Goal: Navigation & Orientation: Understand site structure

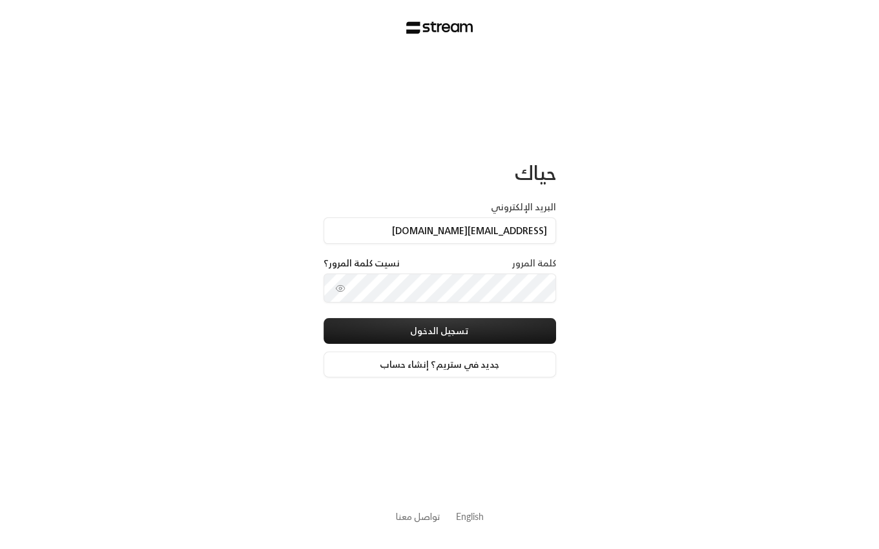
click at [233, 283] on div "حياك البريد الإلكتروني [EMAIL_ADDRESS][DOMAIN_NAME] كلمة المرور نسيت كلمة المرو…" at bounding box center [439, 274] width 879 height 549
click at [143, 134] on div "حياك البريد الإلكتروني [EMAIL_ADDRESS][DOMAIN_NAME] كلمة المرور نسيت كلمة المرو…" at bounding box center [439, 274] width 879 height 549
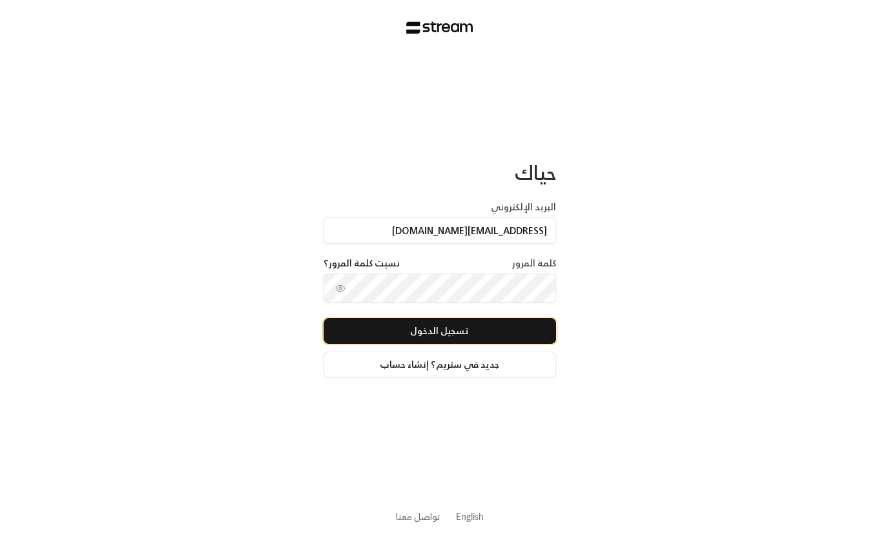
click at [403, 327] on button "تسجيل الدخول" at bounding box center [439, 331] width 232 height 26
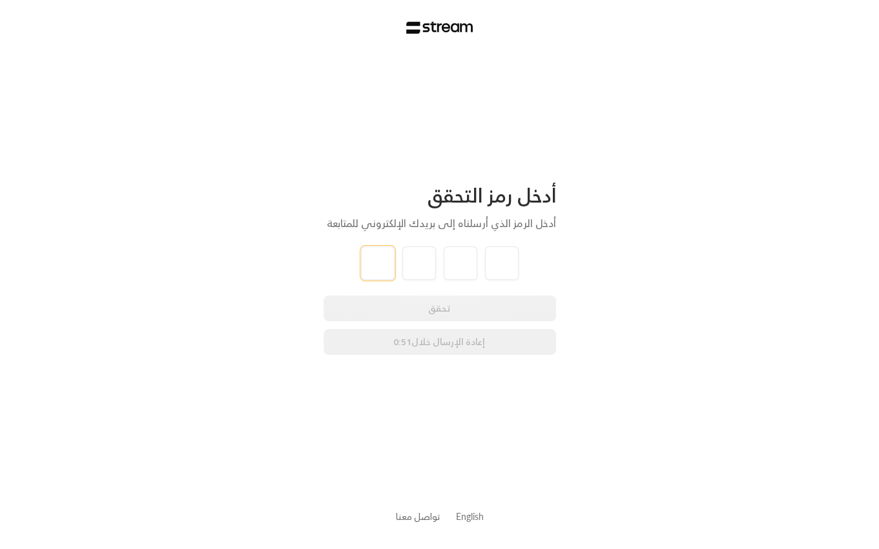
type input "9"
type input "8"
type input "9"
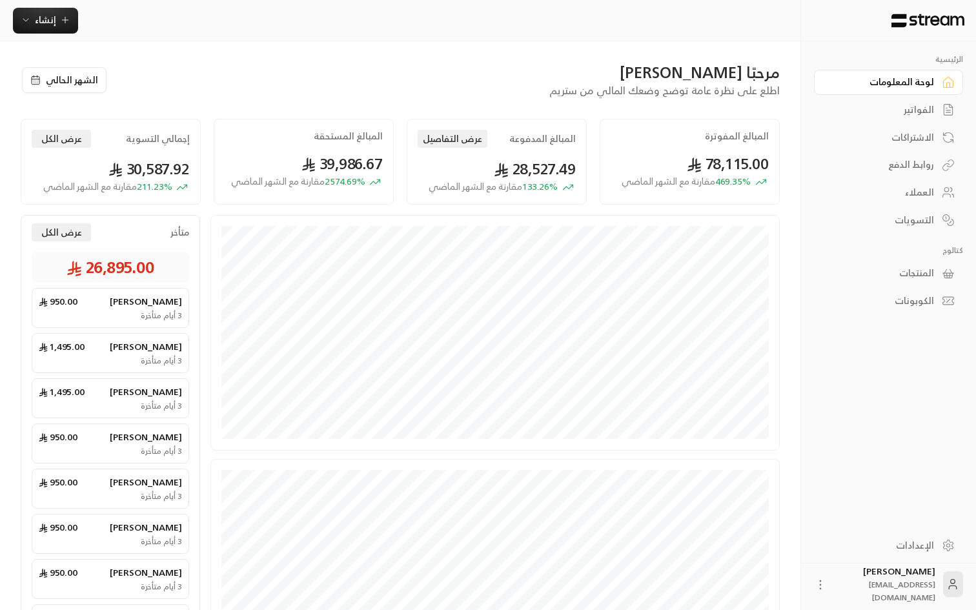
click at [328, 78] on div "مرحبًا [PERSON_NAME]" at bounding box center [451, 72] width 660 height 21
click at [79, 80] on button "الشهر الحالي" at bounding box center [64, 80] width 85 height 26
select select "*"
select select "****"
click at [167, 64] on div "مرحبًا [PERSON_NAME]" at bounding box center [451, 72] width 660 height 21
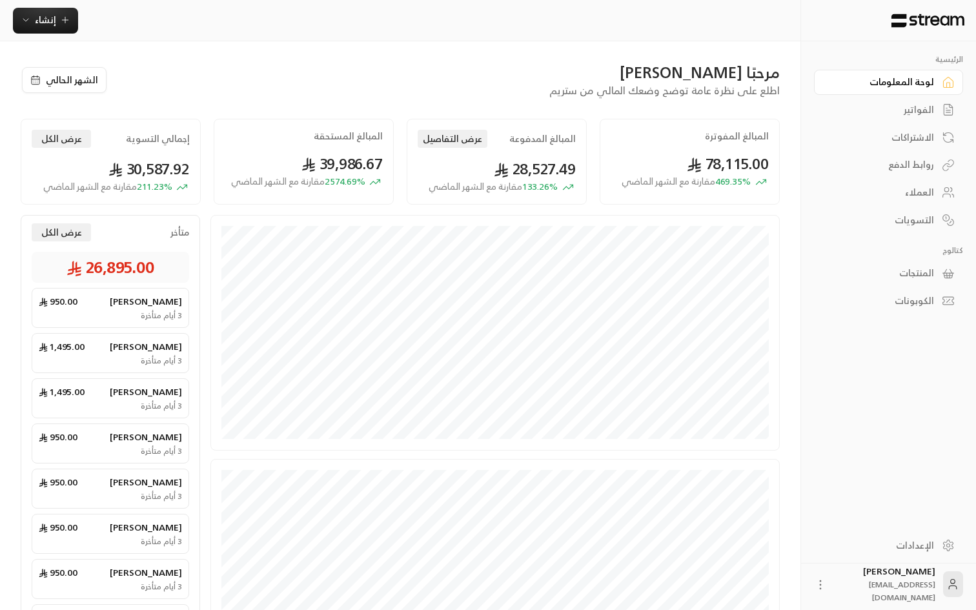
click at [914, 116] on div "الفواتير" at bounding box center [882, 109] width 104 height 13
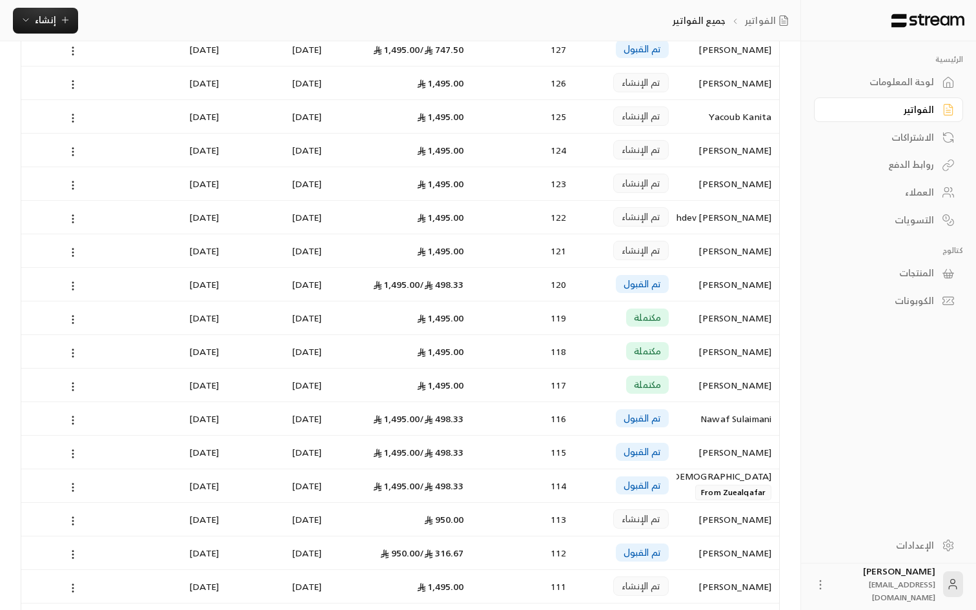
scroll to position [475, 0]
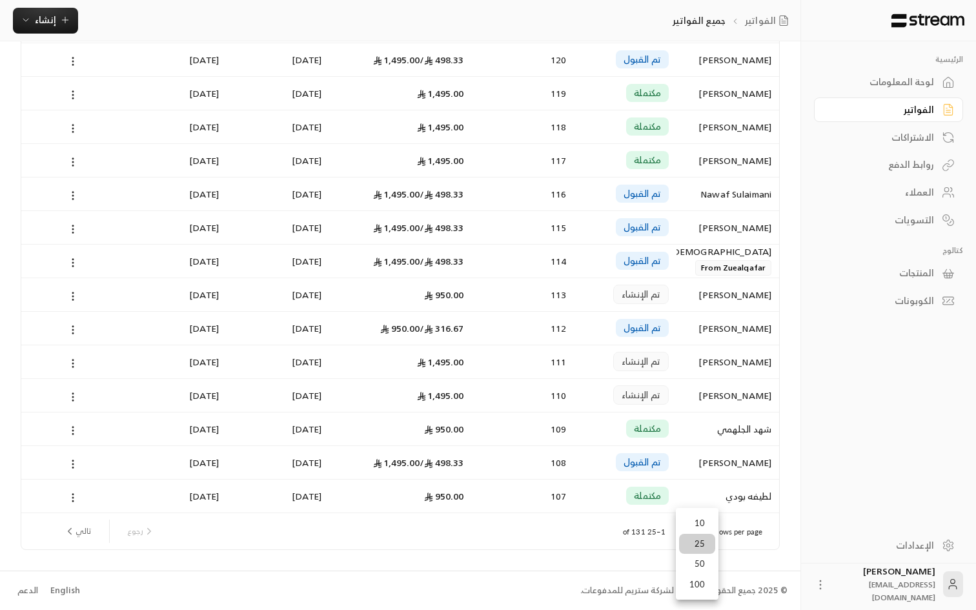
click at [706, 583] on li "100" at bounding box center [697, 585] width 36 height 21
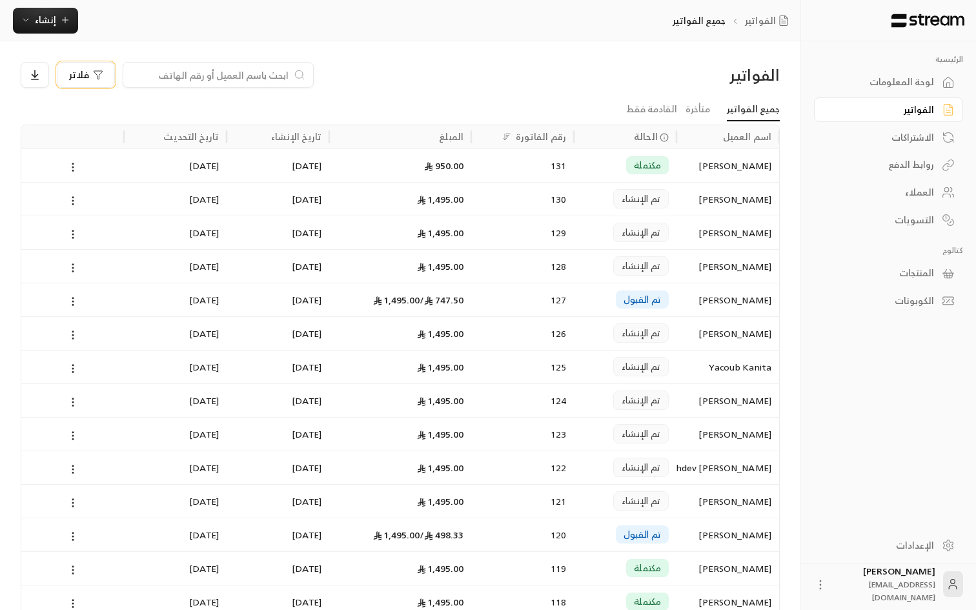
click at [78, 79] on span "فلاتر" at bounding box center [79, 74] width 20 height 9
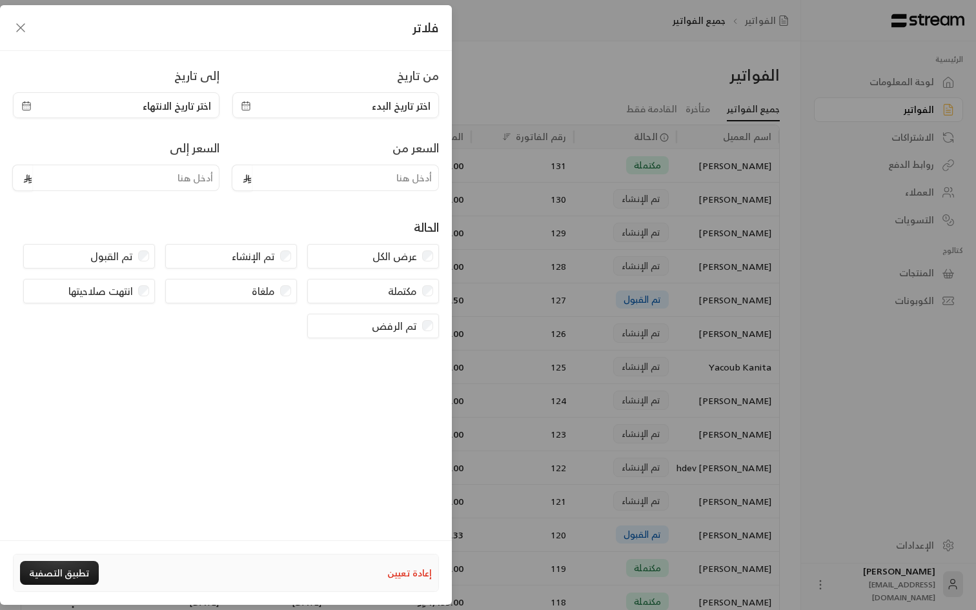
click at [134, 257] on div "تم القبول" at bounding box center [89, 256] width 132 height 25
click at [74, 574] on button "تطبيق التصفية" at bounding box center [59, 573] width 79 height 24
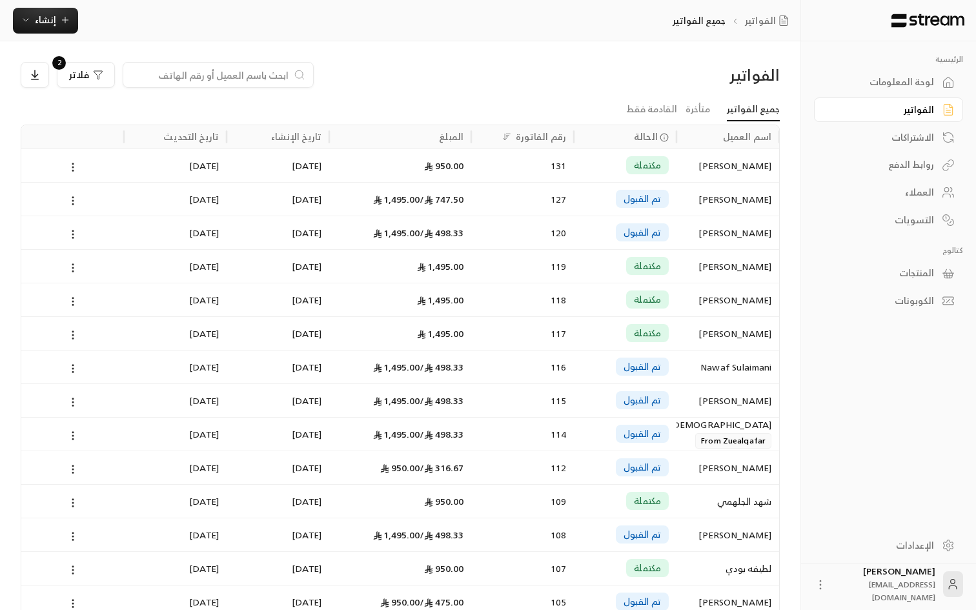
click at [914, 87] on div "لوحة المعلومات" at bounding box center [882, 82] width 104 height 13
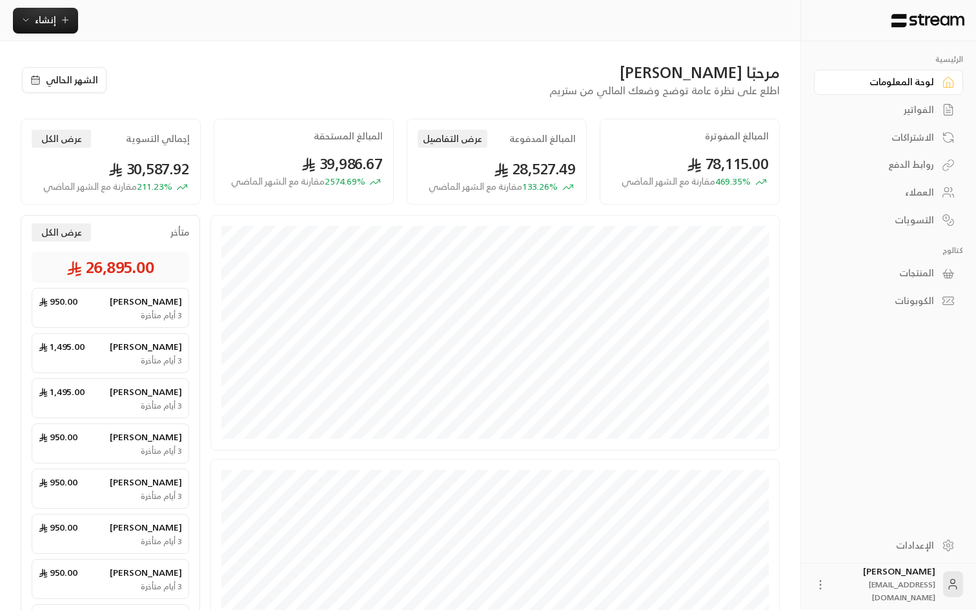
click at [433, 87] on div "مرحبًا [PERSON_NAME] اطلع على نظرة عامة توضح وضعك المالي من ستريم" at bounding box center [450, 80] width 672 height 36
click at [333, 168] on span "39,986.67" at bounding box center [342, 163] width 82 height 26
click at [277, 89] on div "مرحبًا [PERSON_NAME] اطلع على نظرة عامة توضح وضعك المالي من ستريم" at bounding box center [450, 80] width 672 height 36
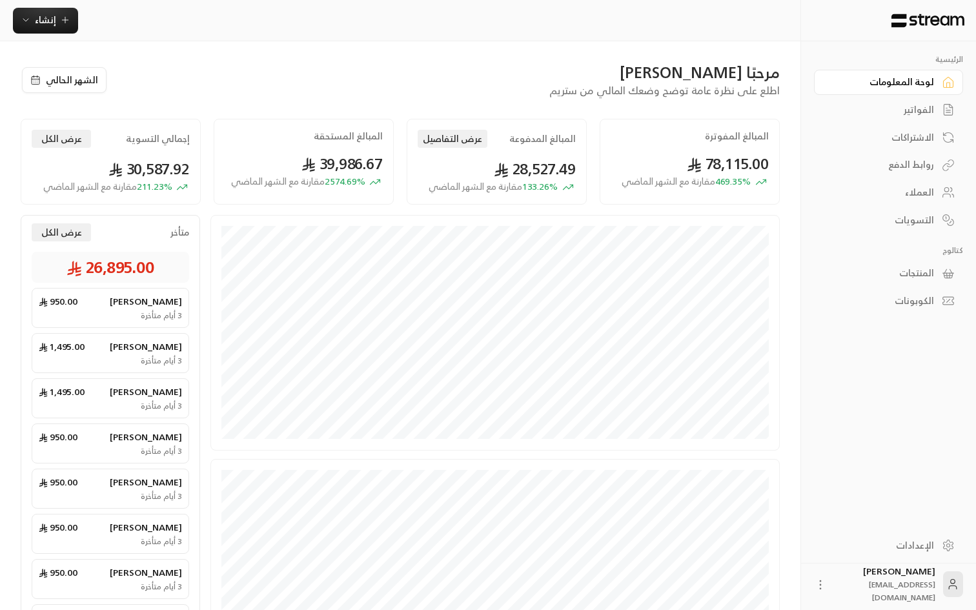
click at [534, 171] on span "28,527.49" at bounding box center [535, 169] width 82 height 26
click at [410, 76] on div "مرحبًا [PERSON_NAME]" at bounding box center [451, 72] width 660 height 21
click at [355, 132] on h2 "المبالغ المستحقة" at bounding box center [348, 136] width 69 height 13
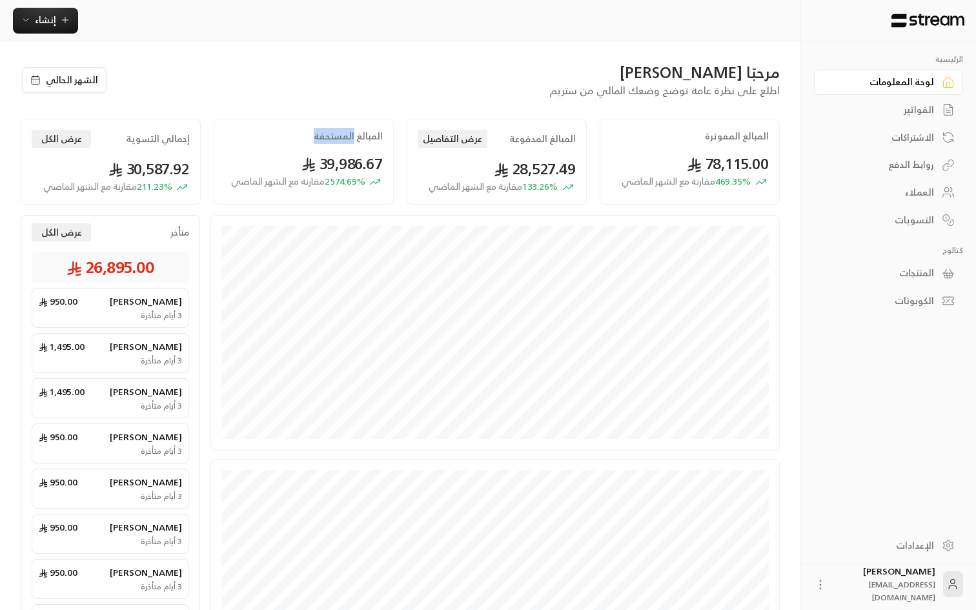
click at [355, 132] on h2 "المبالغ المستحقة" at bounding box center [348, 136] width 69 height 13
click at [355, 110] on div "مرحبًا [PERSON_NAME] اطلع على نظرة عامة توضح وضعك المالي من ستريم الشهر الحالي …" at bounding box center [400, 138] width 759 height 153
click at [918, 167] on div "روابط الدفع" at bounding box center [882, 164] width 104 height 13
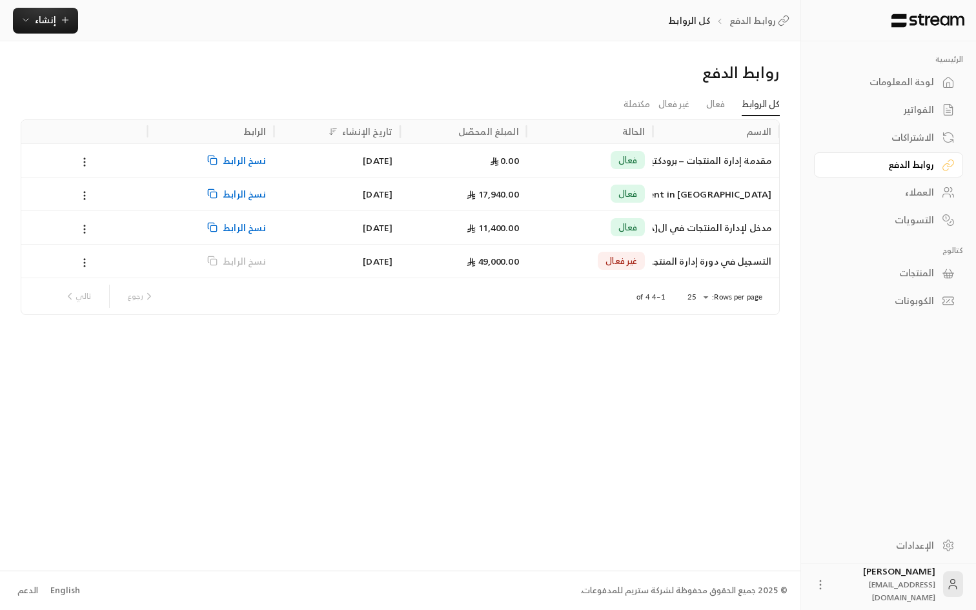
click at [354, 74] on div "روابط الدفع" at bounding box center [400, 77] width 772 height 31
click at [934, 190] on link "العملاء" at bounding box center [888, 192] width 149 height 25
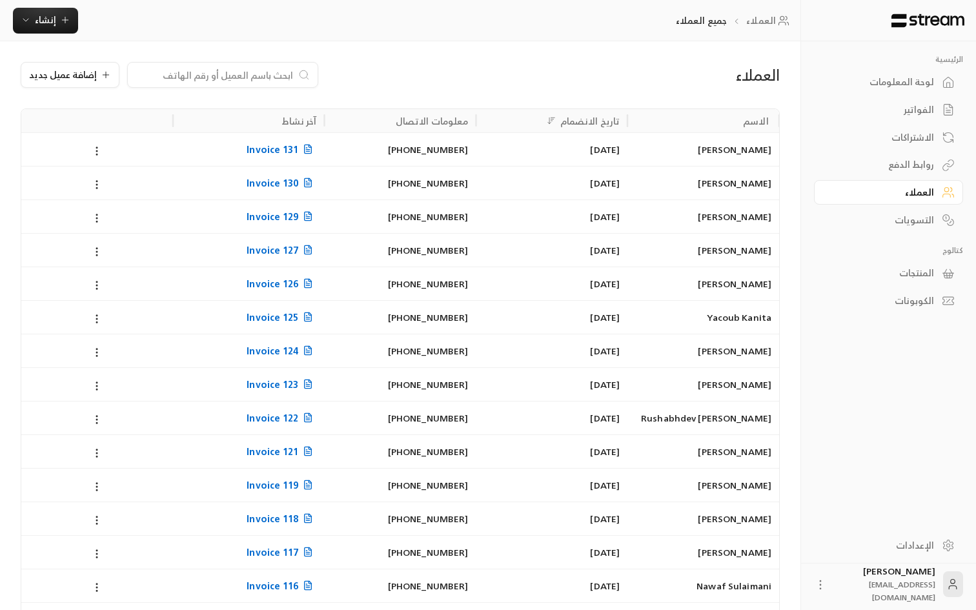
click at [908, 218] on div "التسويات" at bounding box center [882, 220] width 104 height 13
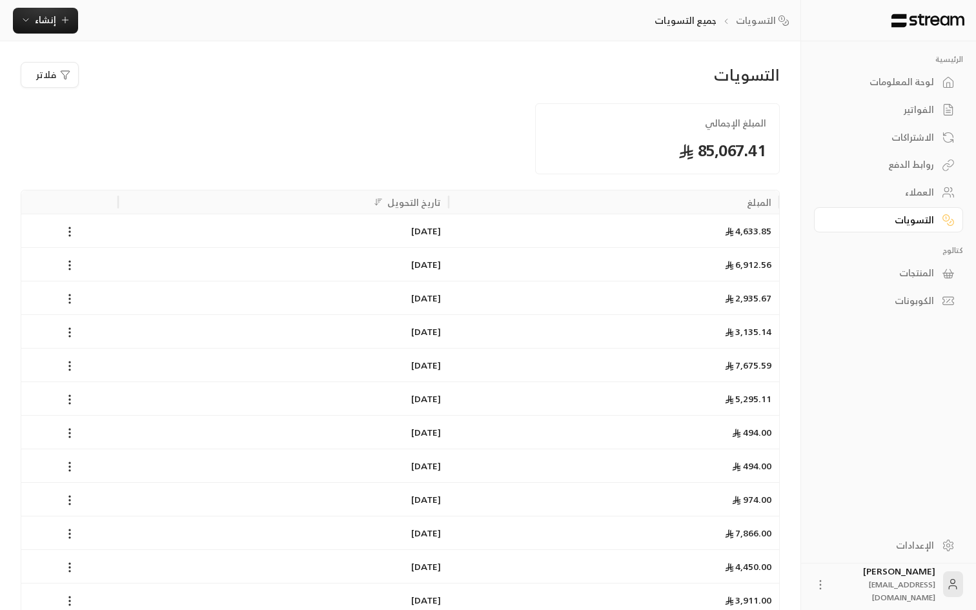
click at [707, 143] on span "85,067.41" at bounding box center [658, 150] width 218 height 21
click at [707, 144] on span "85,067.41" at bounding box center [658, 150] width 218 height 21
click at [599, 144] on span "85,067.41" at bounding box center [658, 150] width 218 height 21
click at [915, 276] on div "المنتجات" at bounding box center [882, 273] width 104 height 13
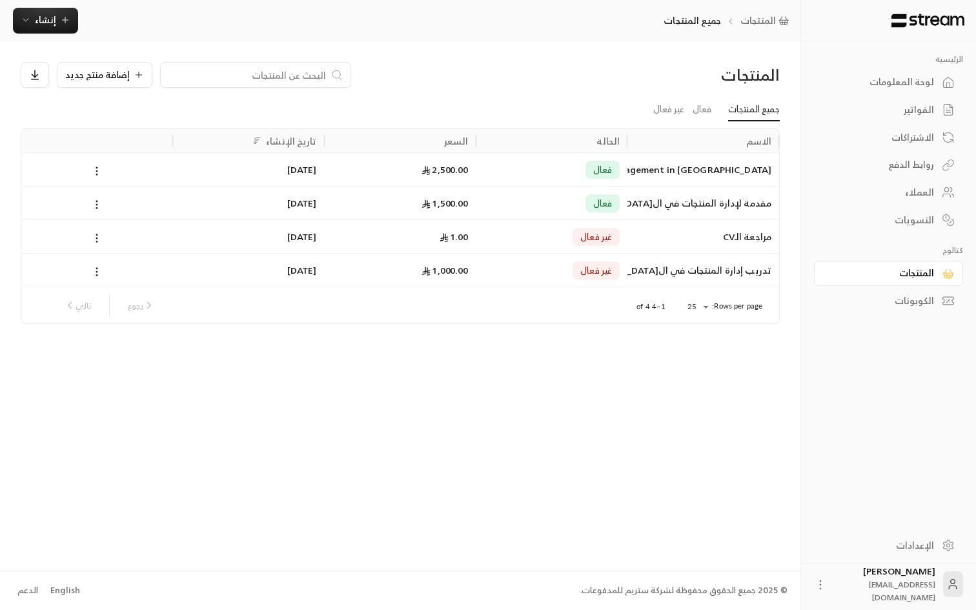
click at [910, 306] on div "الكوبونات" at bounding box center [882, 300] width 104 height 13
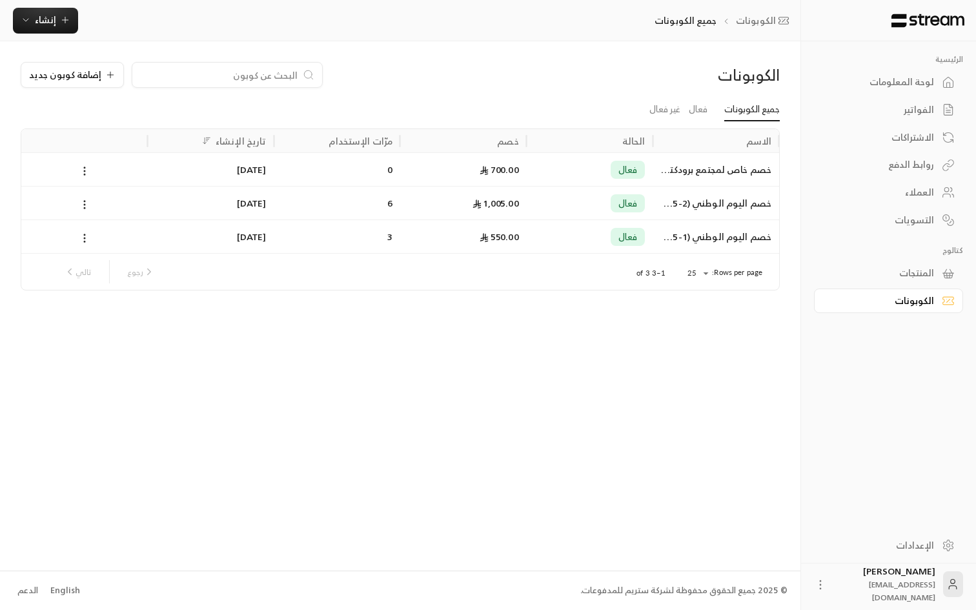
click at [910, 392] on div "الرئيسية لوحة المعلومات الفواتير الاشتراكات روابط الدفع العملاء التسويات كتالوج…" at bounding box center [888, 283] width 175 height 485
click at [933, 548] on div "الإعدادات" at bounding box center [882, 545] width 104 height 13
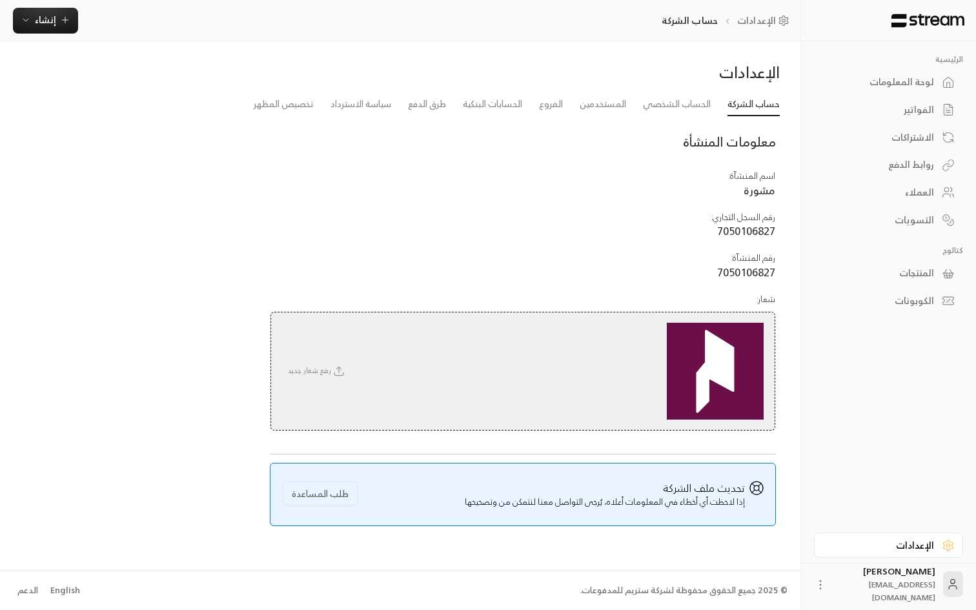
click at [928, 81] on div "لوحة المعلومات" at bounding box center [882, 82] width 104 height 13
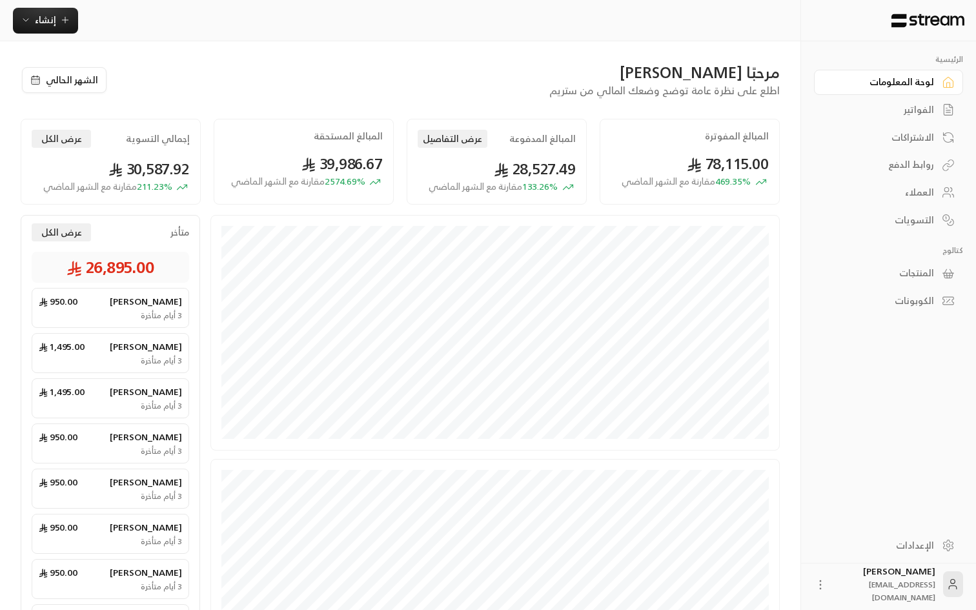
click at [547, 66] on div "مرحبًا [PERSON_NAME]" at bounding box center [451, 72] width 660 height 21
